Goal: Check status: Check status

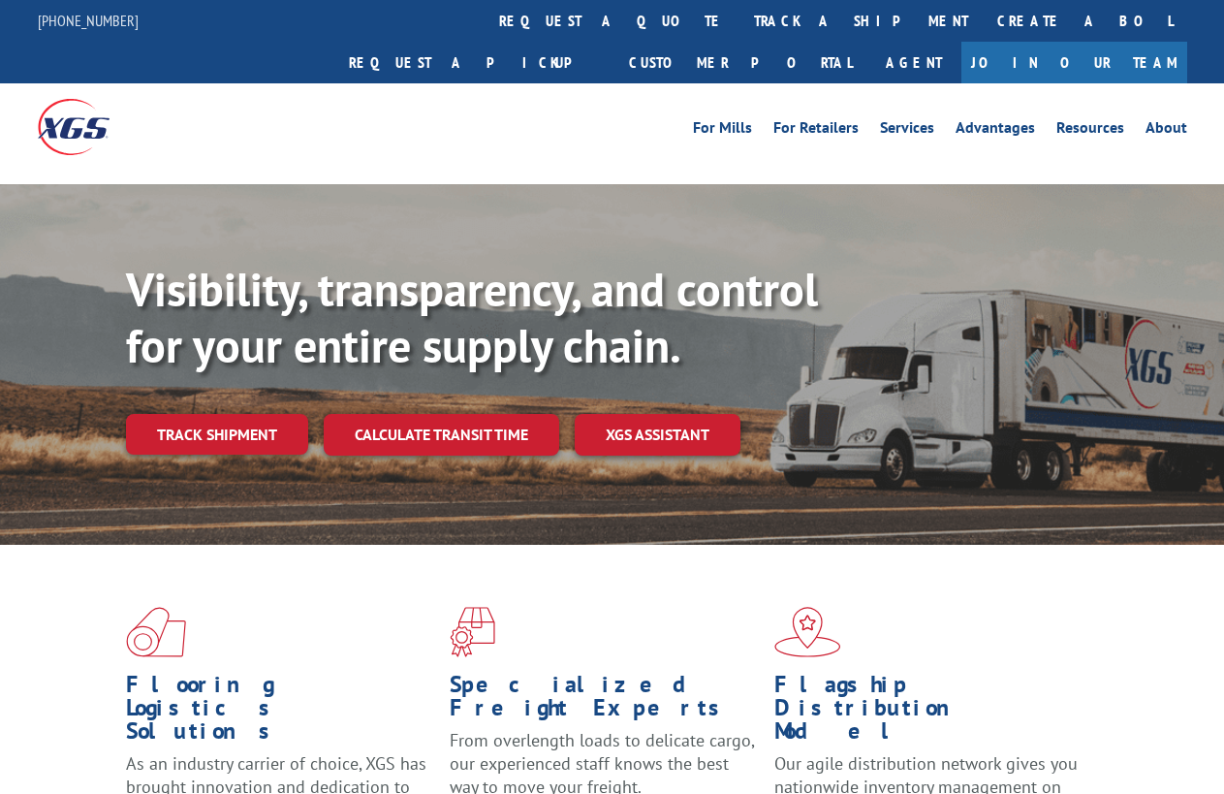
click at [739, 18] on link "track a shipment" at bounding box center [860, 21] width 243 height 42
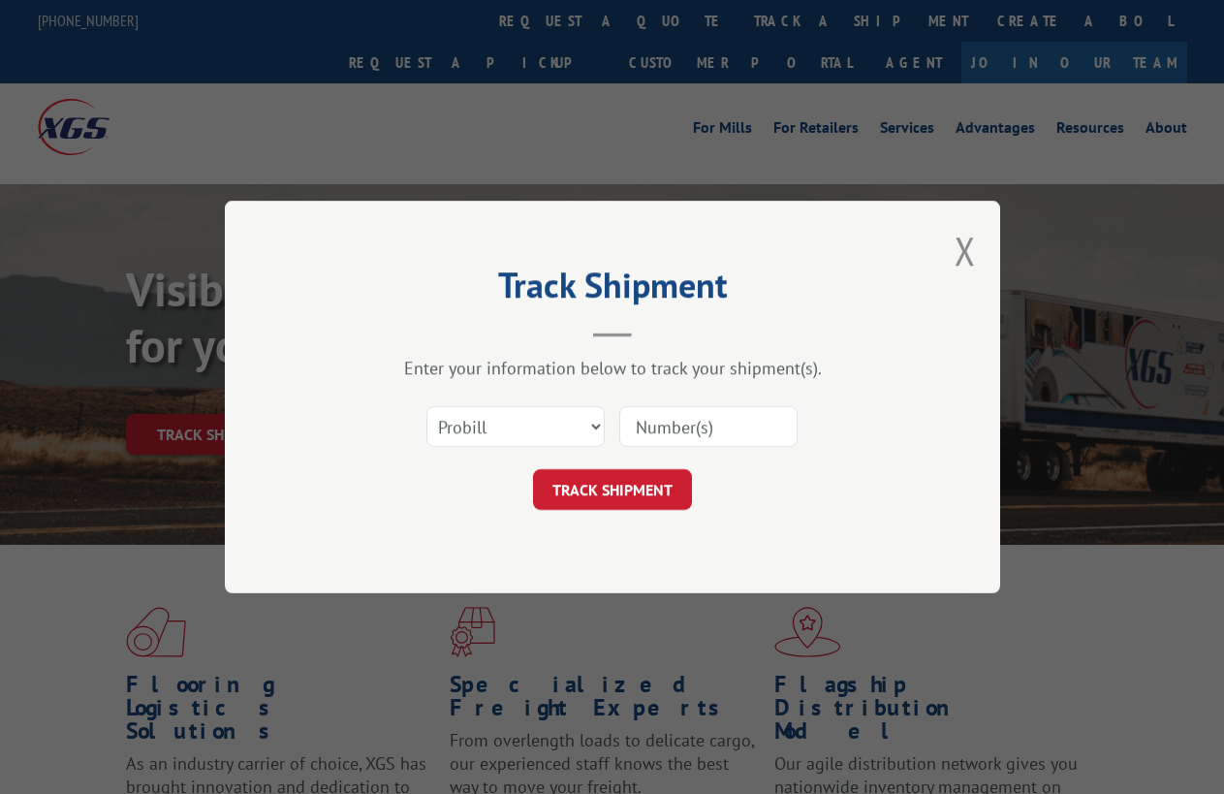
click at [700, 428] on input at bounding box center [708, 426] width 178 height 41
type input "17693422"
click at [646, 503] on button "TRACK SHIPMENT" at bounding box center [612, 489] width 159 height 41
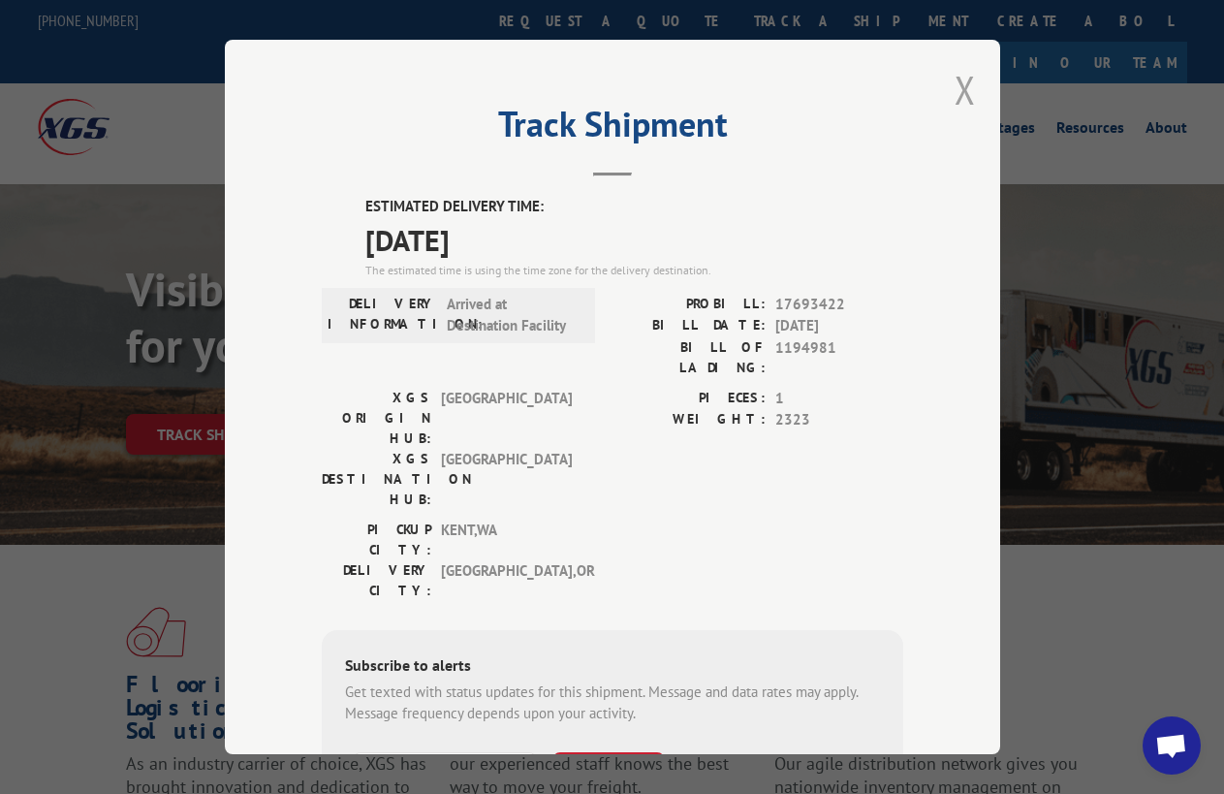
click at [955, 83] on button "Close modal" at bounding box center [965, 89] width 21 height 51
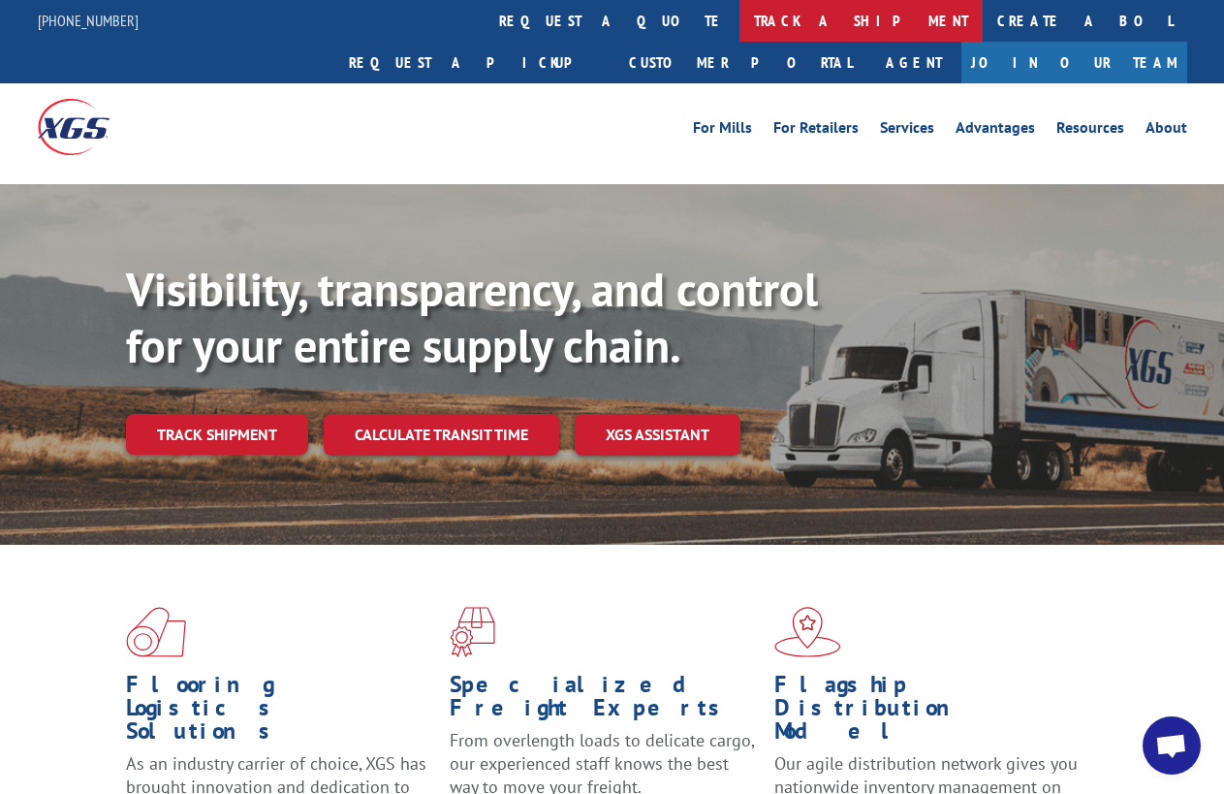
click at [739, 21] on link "track a shipment" at bounding box center [860, 21] width 243 height 42
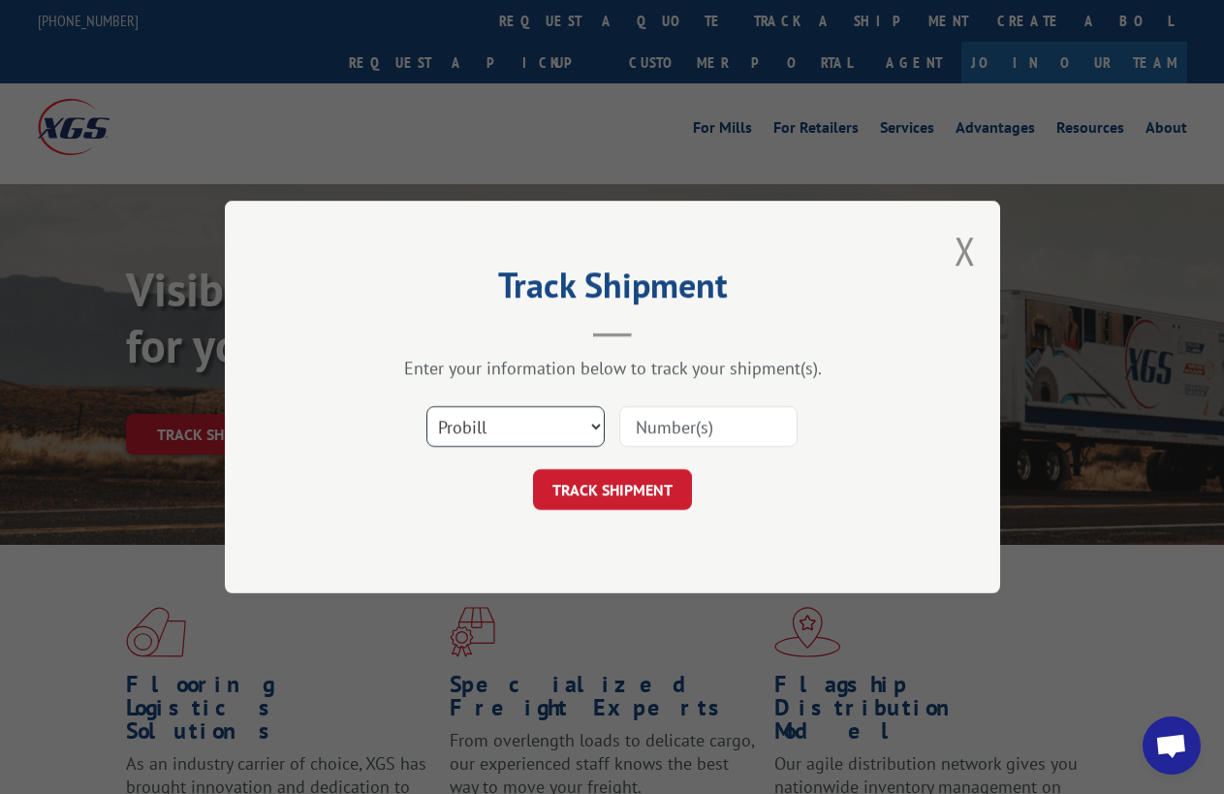
click at [494, 412] on select "Select category... Probill BOL PO" at bounding box center [515, 426] width 178 height 41
select select "po"
click at [426, 406] on select "Select category... Probill BOL PO" at bounding box center [515, 426] width 178 height 41
click at [715, 437] on input at bounding box center [708, 426] width 178 height 41
type input "1072"
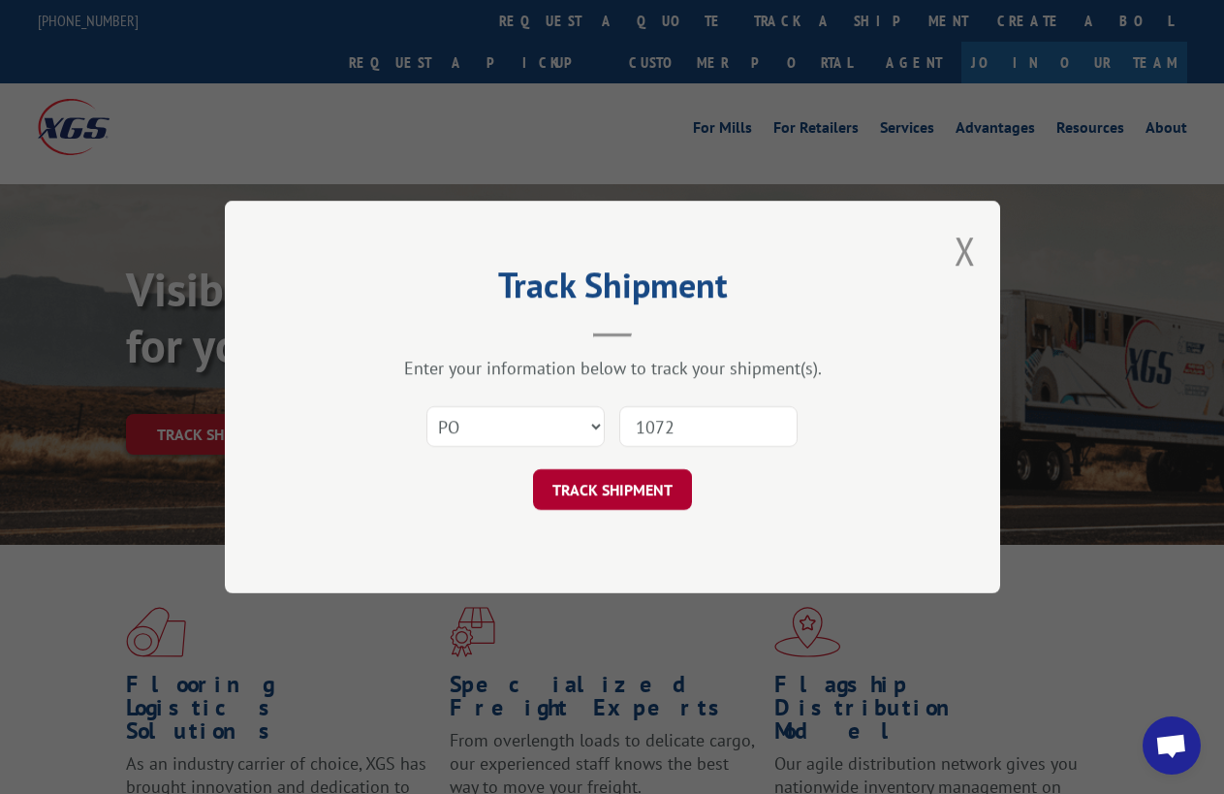
click at [653, 496] on button "TRACK SHIPMENT" at bounding box center [612, 489] width 159 height 41
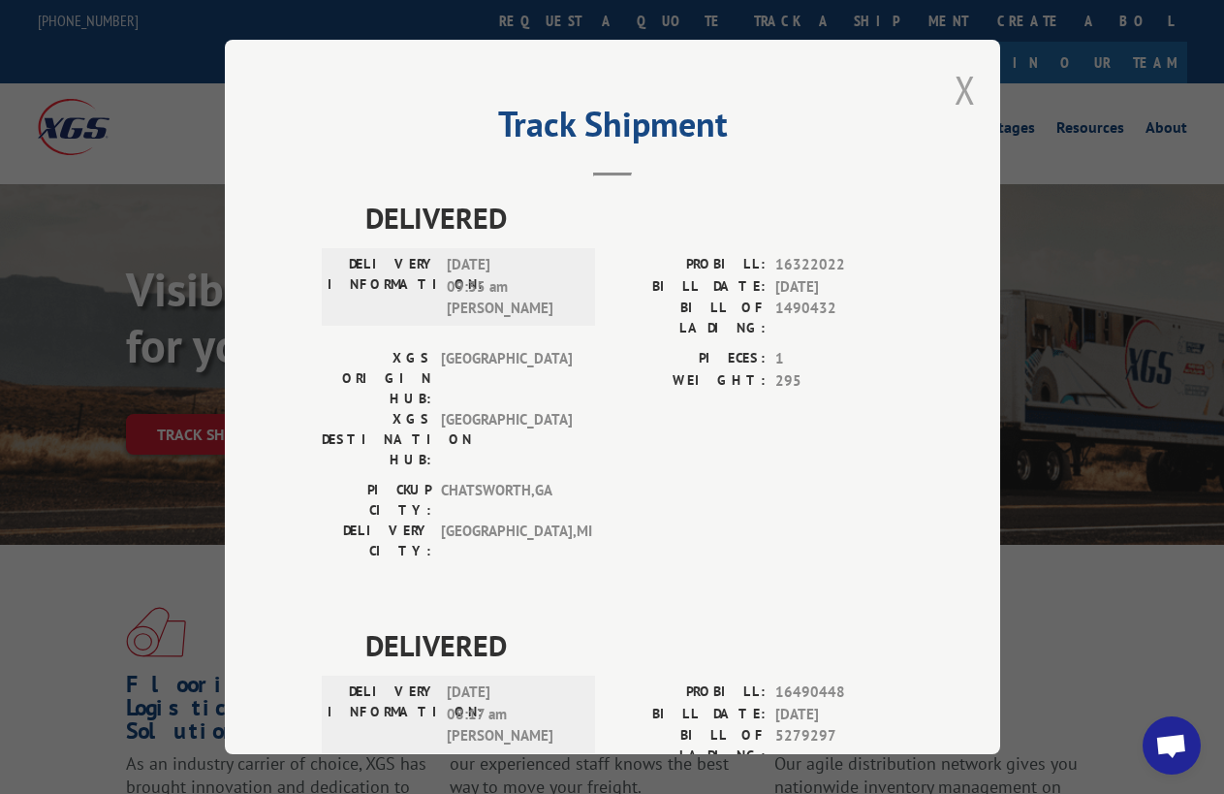
click at [958, 74] on button "Close modal" at bounding box center [965, 89] width 21 height 51
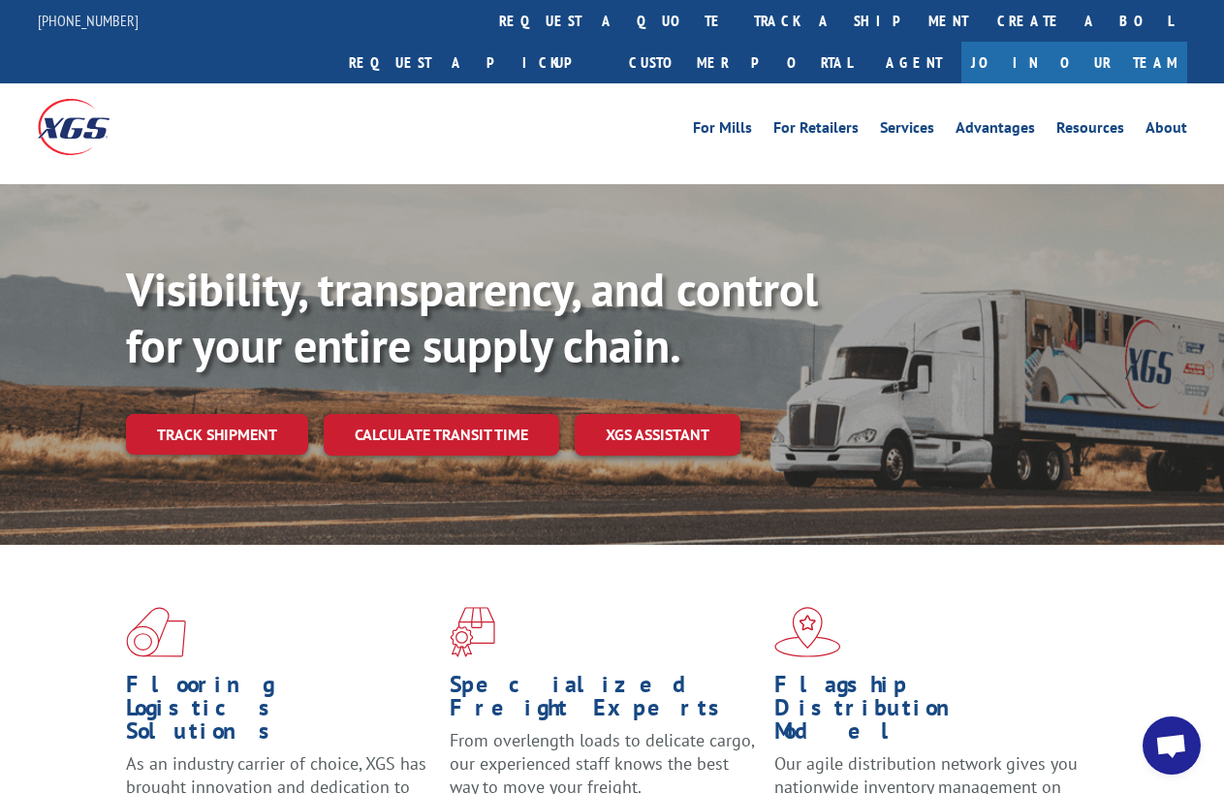
click at [739, 25] on link "track a shipment" at bounding box center [860, 21] width 243 height 42
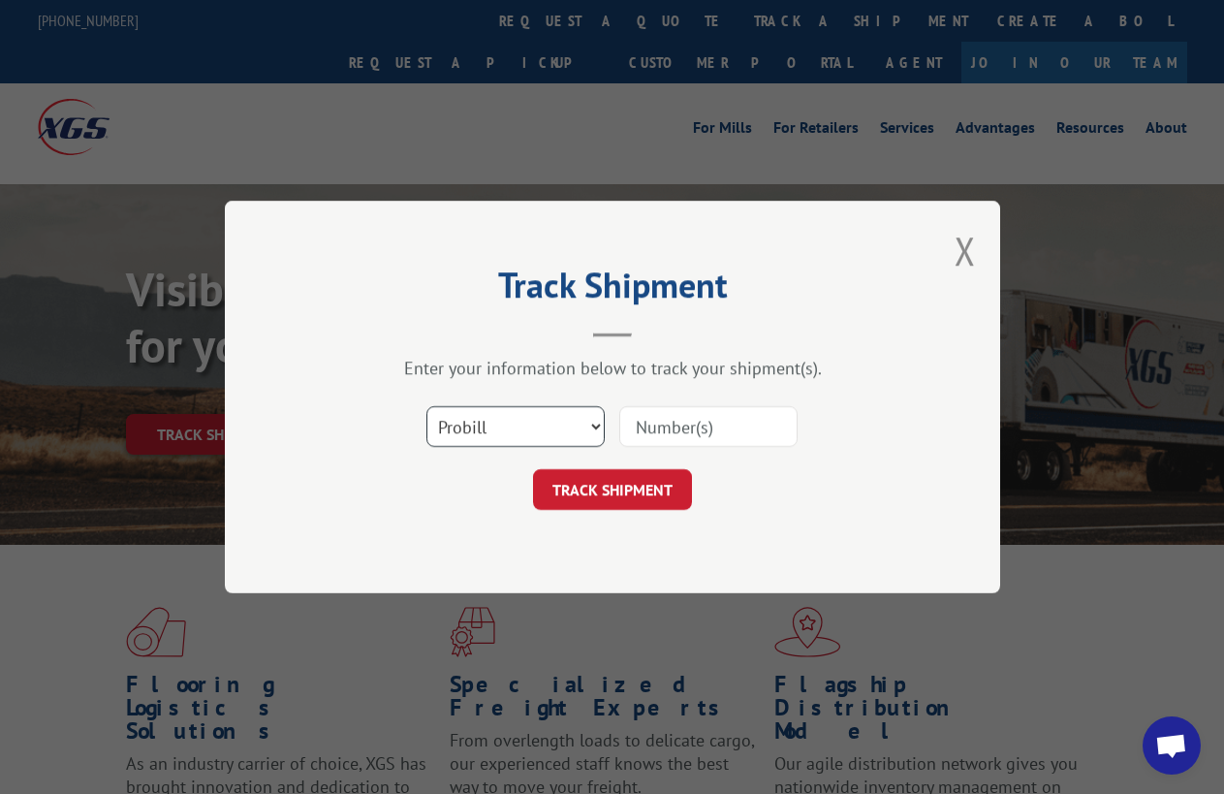
click at [554, 426] on select "Select category... Probill BOL PO" at bounding box center [515, 426] width 178 height 41
select select "po"
click at [426, 406] on select "Select category... Probill BOL PO" at bounding box center [515, 426] width 178 height 41
click at [666, 429] on input at bounding box center [708, 426] width 178 height 41
type input "17701814"
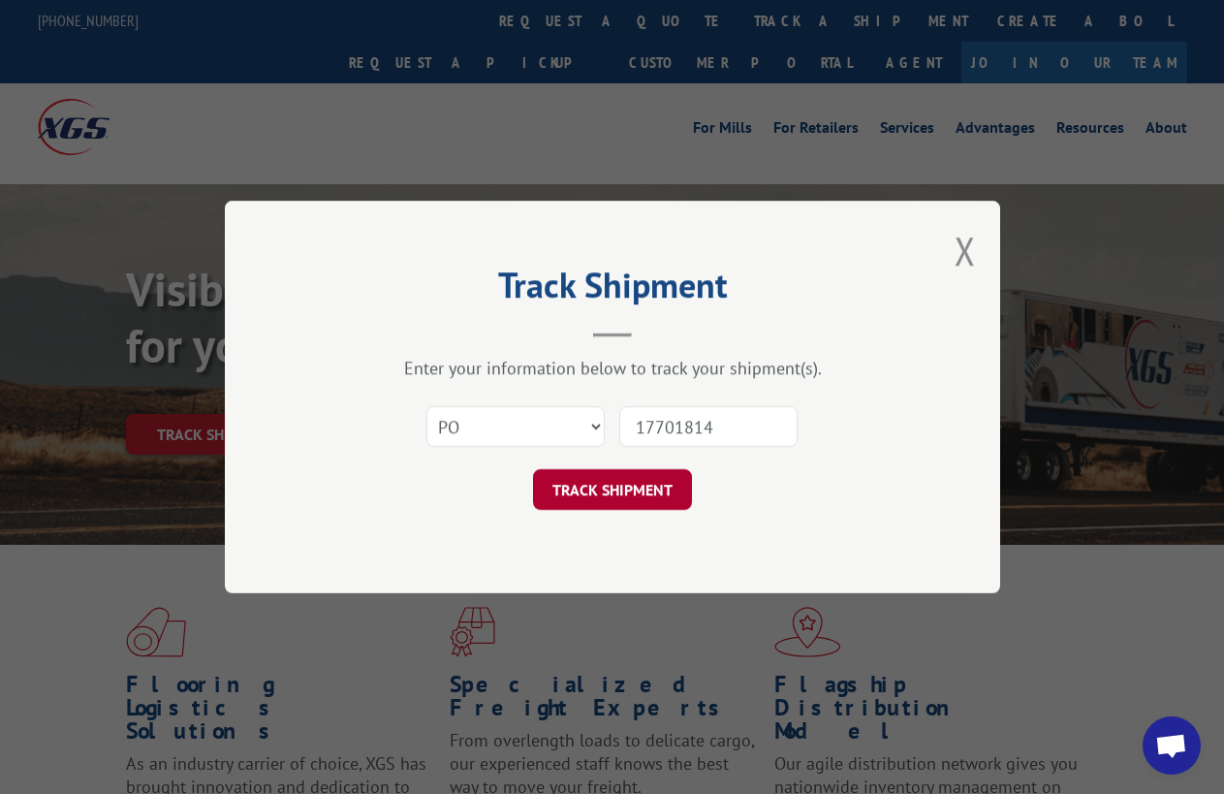
click at [647, 488] on button "TRACK SHIPMENT" at bounding box center [612, 489] width 159 height 41
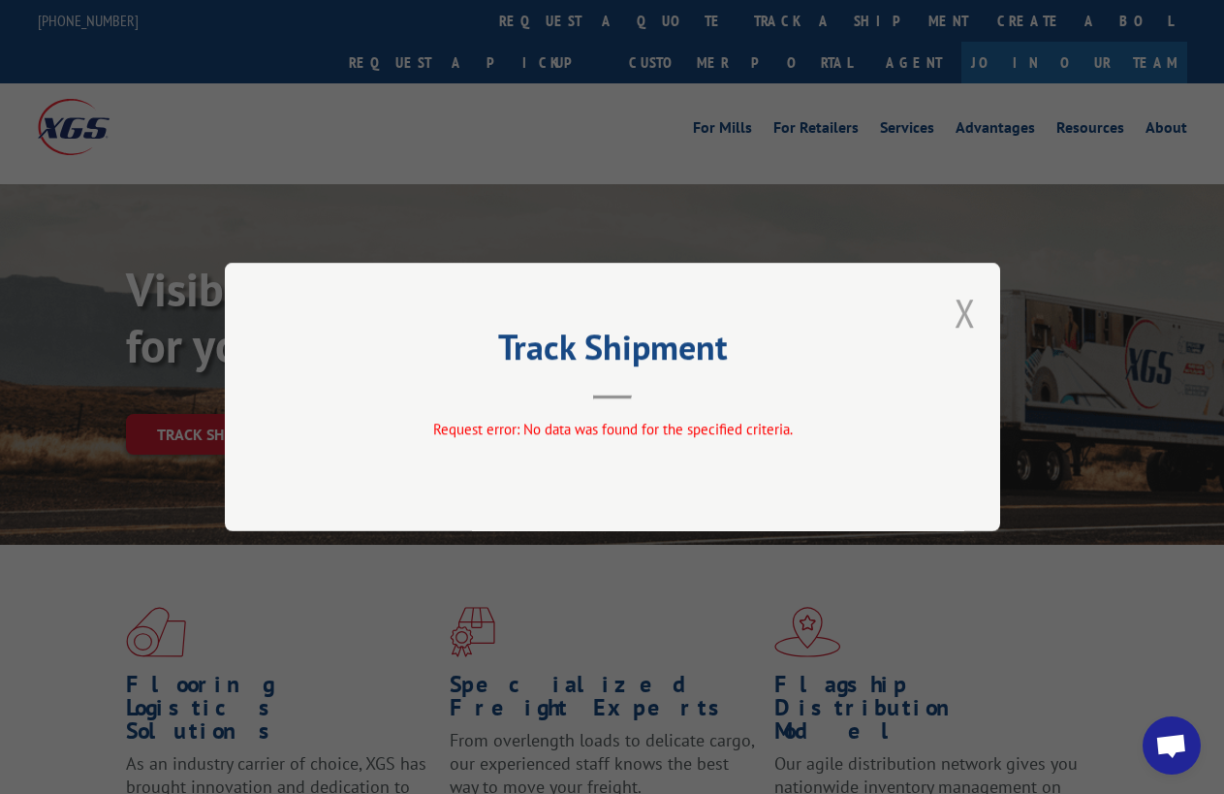
click at [966, 308] on button "Close modal" at bounding box center [965, 312] width 21 height 51
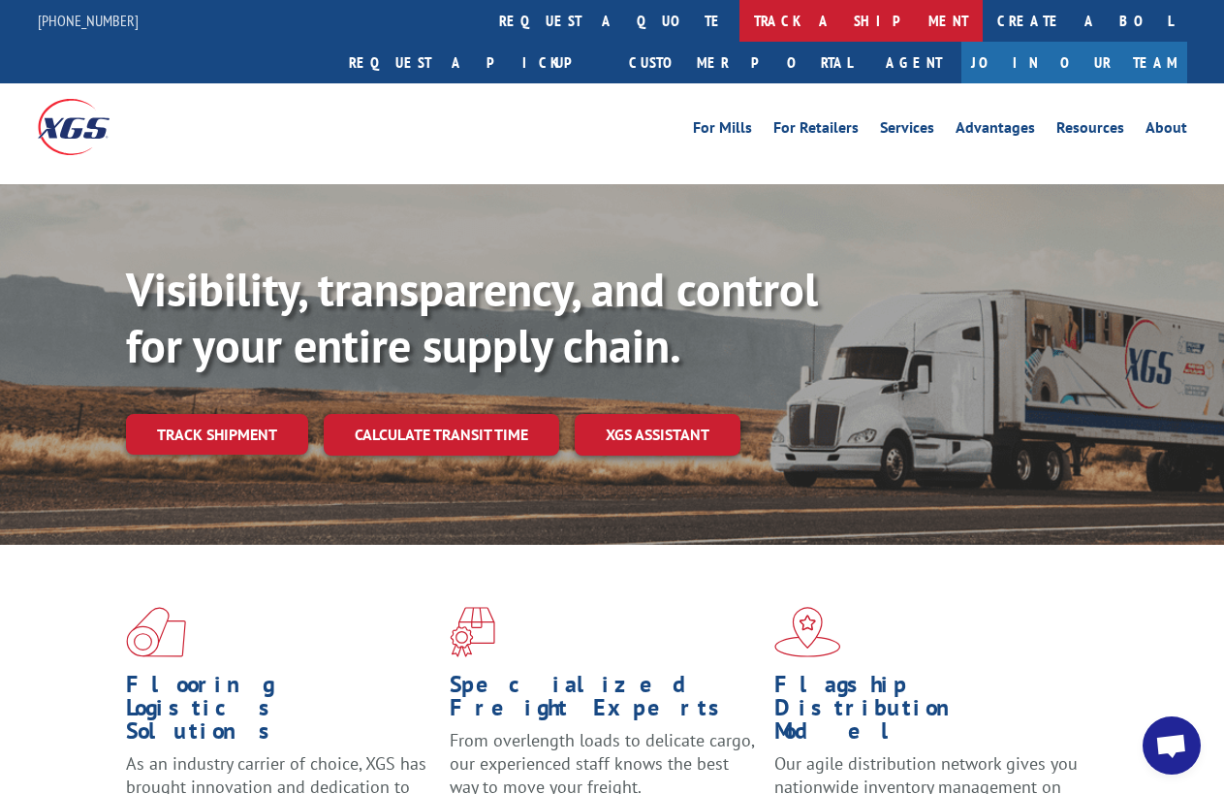
click at [739, 23] on link "track a shipment" at bounding box center [860, 21] width 243 height 42
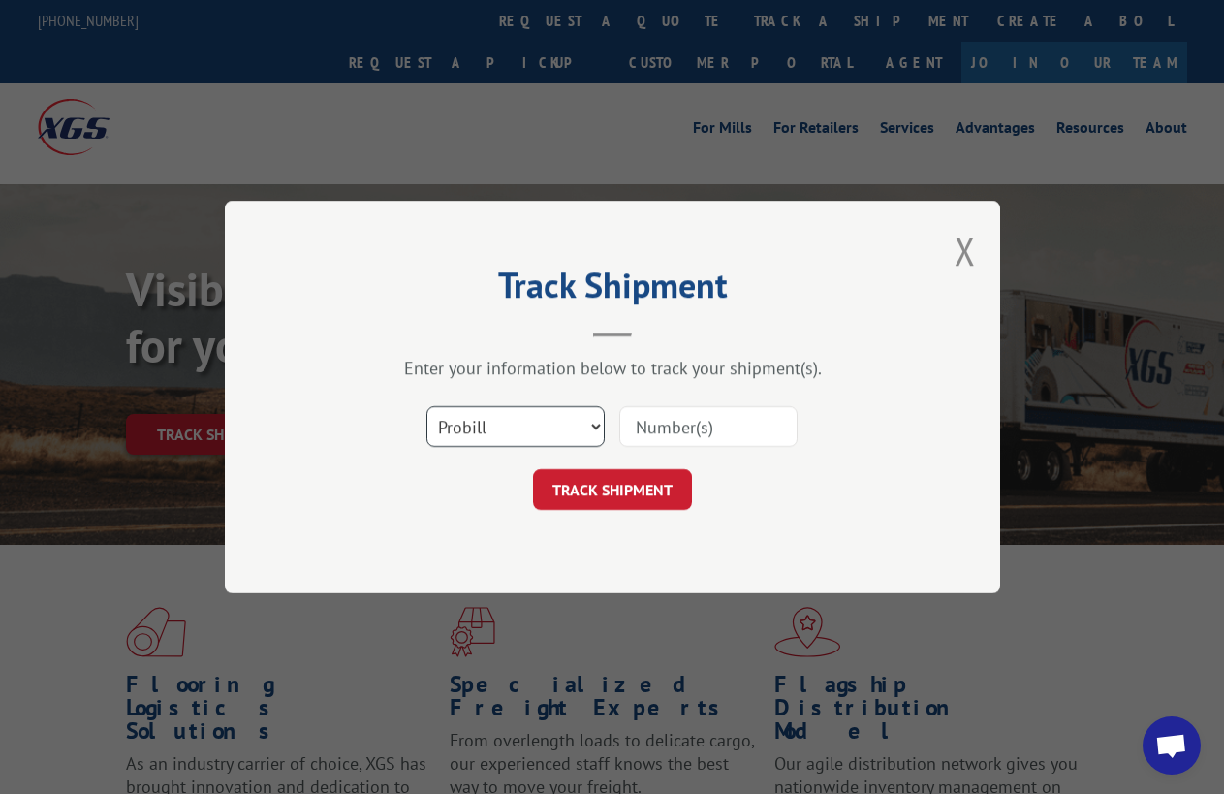
click at [508, 432] on select "Select category... Probill BOL PO" at bounding box center [515, 426] width 178 height 41
click at [426, 406] on select "Select category... Probill BOL PO" at bounding box center [515, 426] width 178 height 41
click at [712, 432] on input at bounding box center [708, 426] width 178 height 41
type input "17701814"
click at [630, 480] on button "TRACK SHIPMENT" at bounding box center [612, 489] width 159 height 41
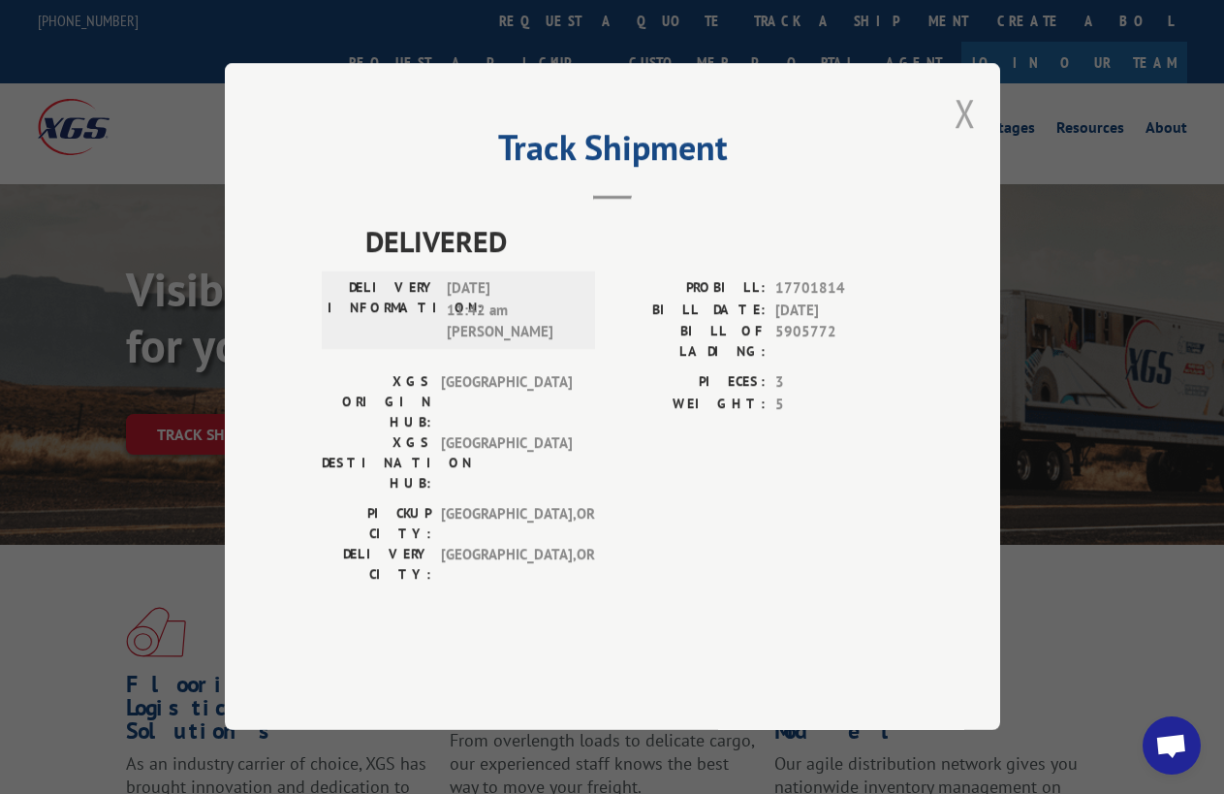
click at [957, 139] on button "Close modal" at bounding box center [965, 112] width 21 height 51
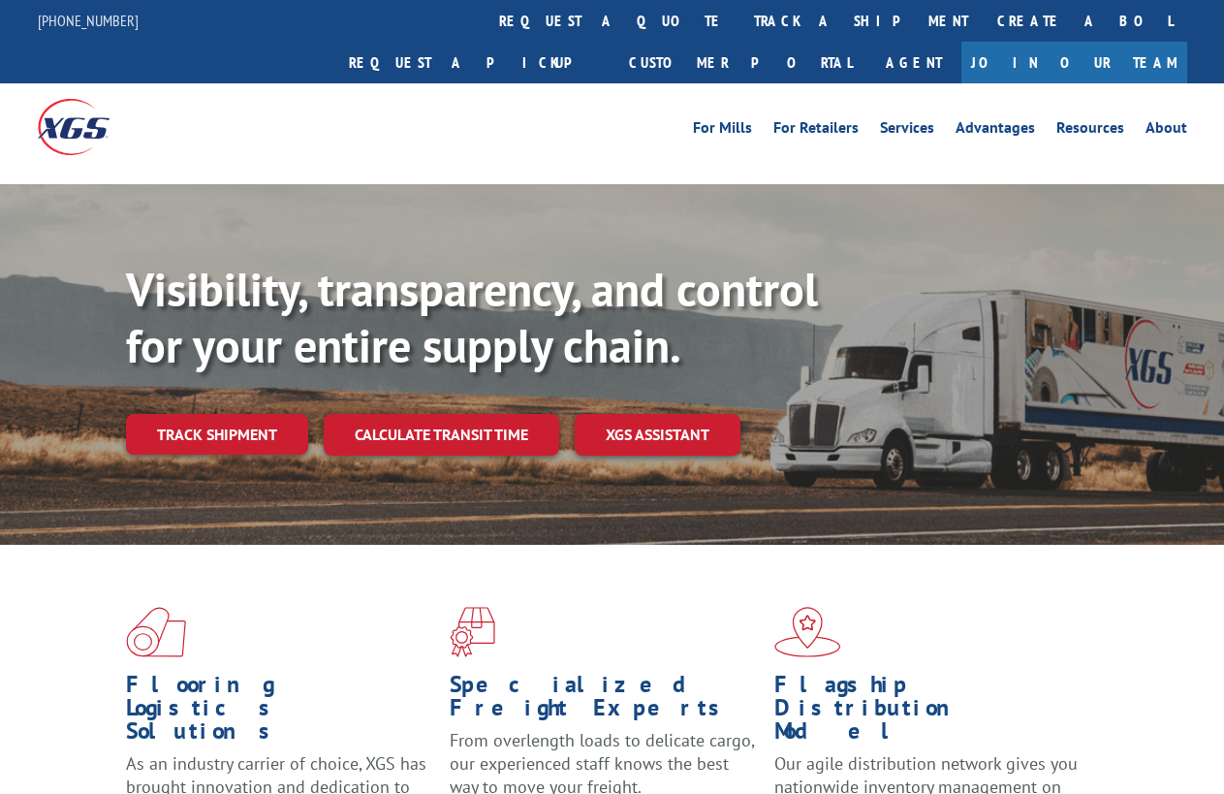
click at [739, 25] on link "track a shipment" at bounding box center [860, 21] width 243 height 42
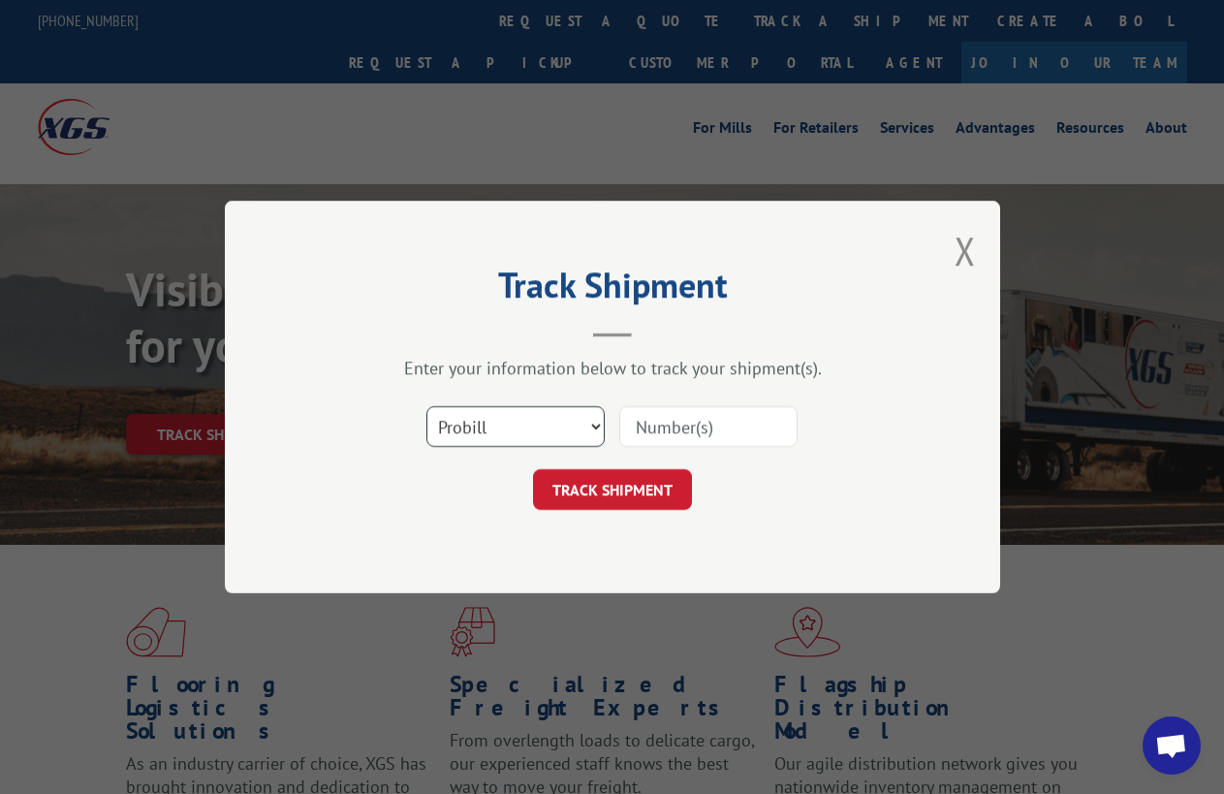
click at [518, 436] on select "Select category... Probill BOL PO" at bounding box center [515, 426] width 178 height 41
select select "po"
click at [426, 406] on select "Select category... Probill BOL PO" at bounding box center [515, 426] width 178 height 41
click at [660, 417] on input at bounding box center [708, 426] width 178 height 41
type input "1044"
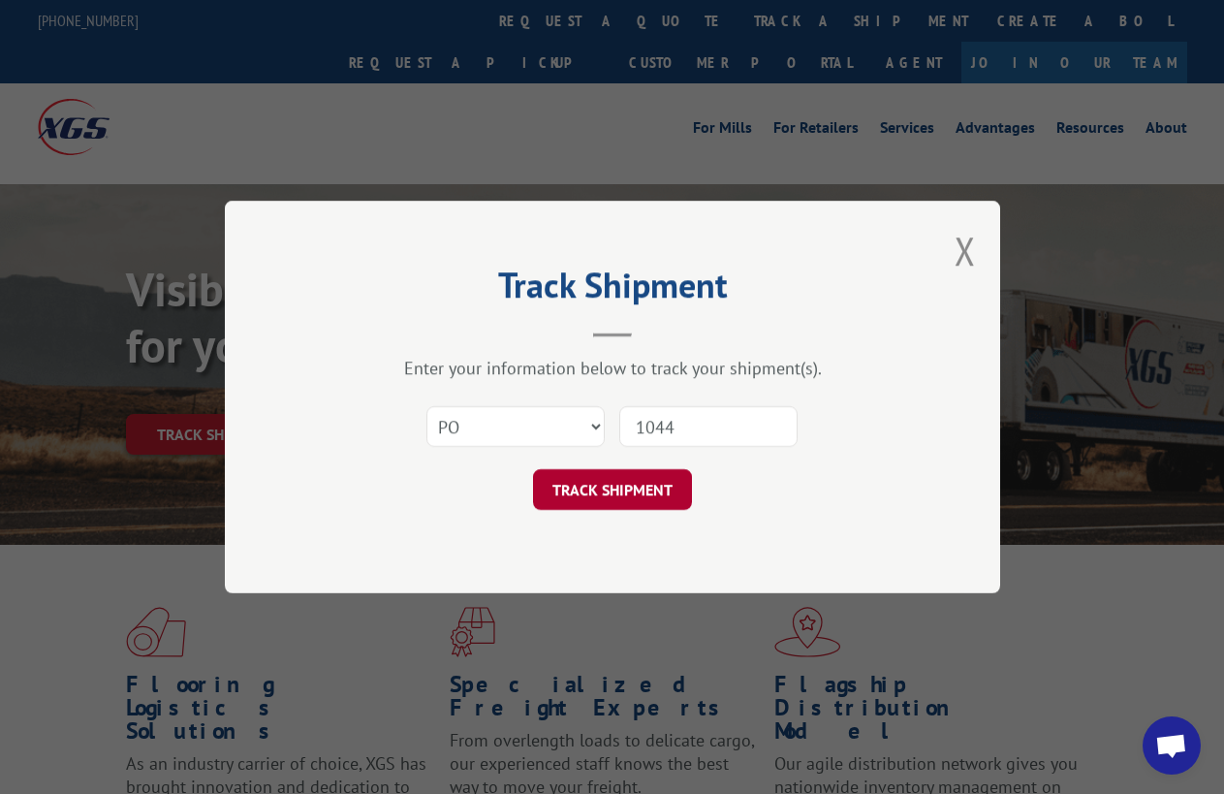
click at [622, 497] on button "TRACK SHIPMENT" at bounding box center [612, 489] width 159 height 41
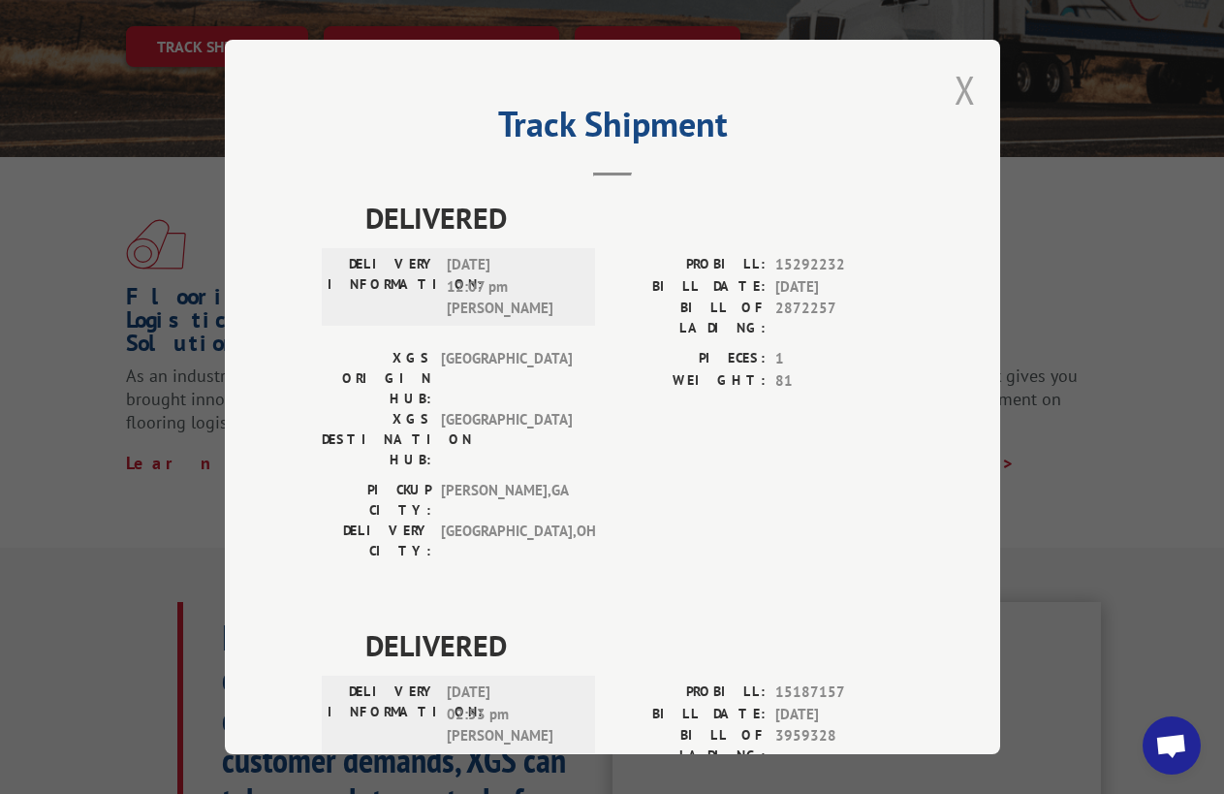
click at [955, 83] on button "Close modal" at bounding box center [965, 89] width 21 height 51
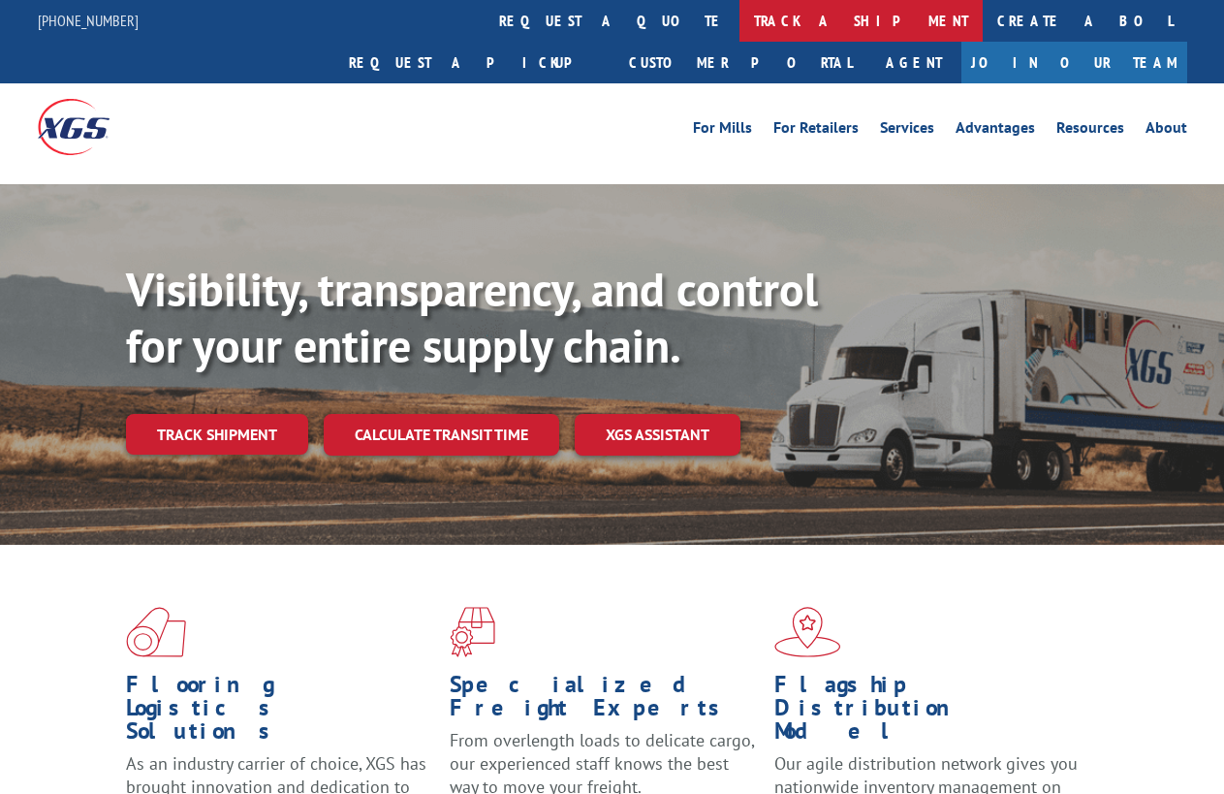
click at [739, 22] on link "track a shipment" at bounding box center [860, 21] width 243 height 42
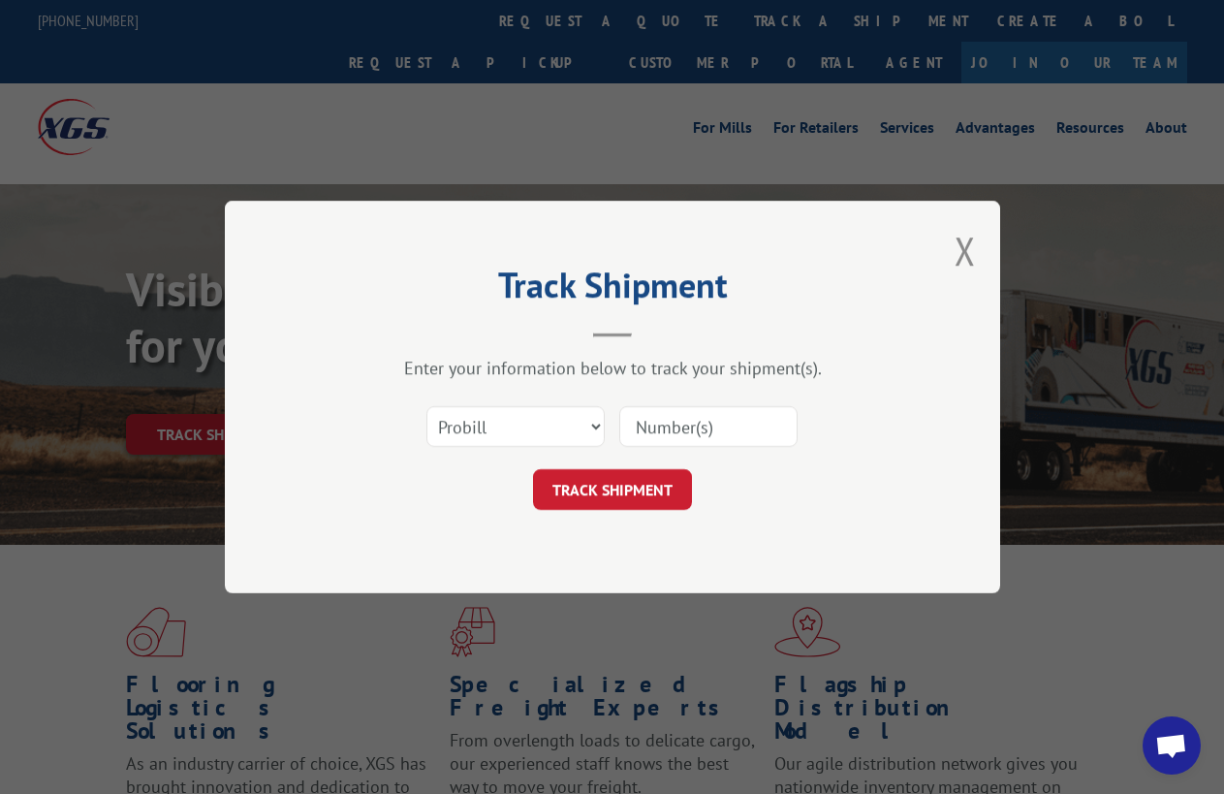
click at [725, 423] on input at bounding box center [708, 426] width 178 height 41
type input "17693422"
click at [581, 495] on button "TRACK SHIPMENT" at bounding box center [612, 489] width 159 height 41
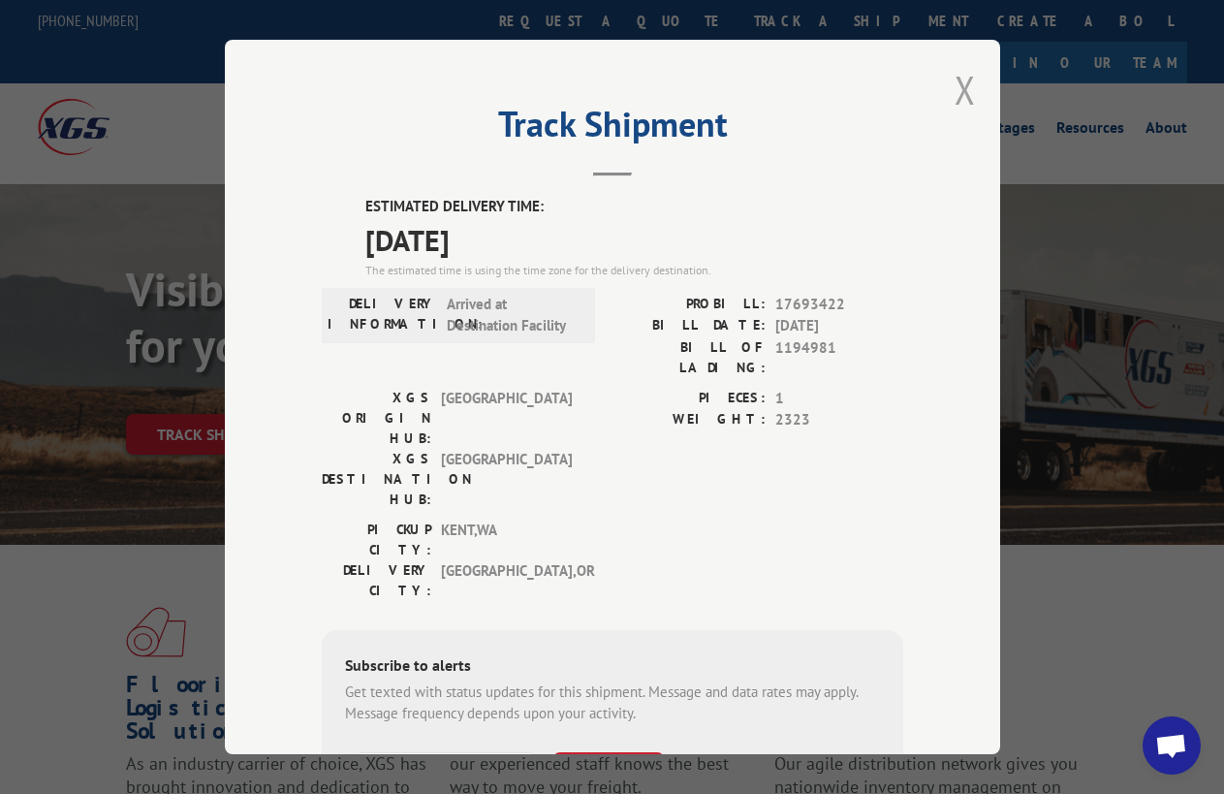
click at [966, 79] on button "Close modal" at bounding box center [965, 89] width 21 height 51
